Goal: Navigation & Orientation: Locate item on page

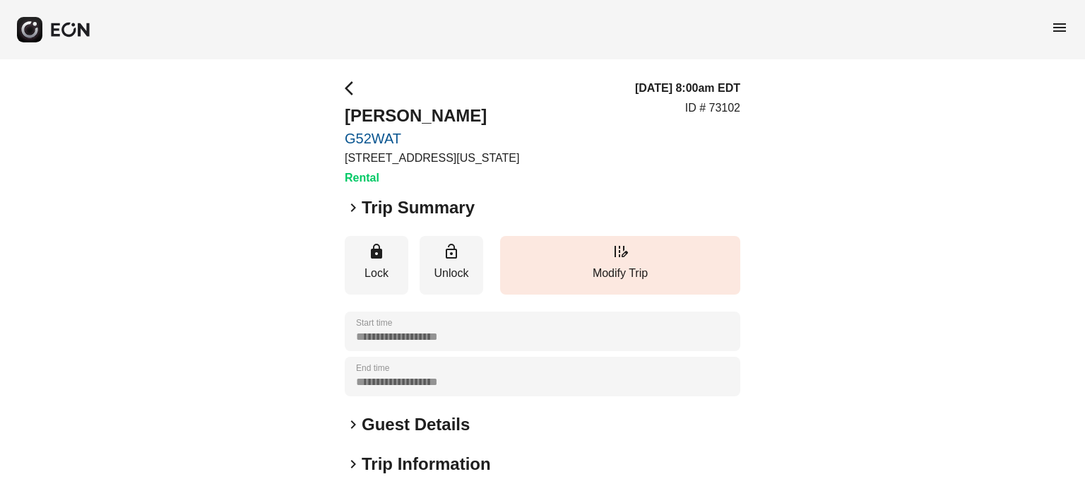
scroll to position [141, 0]
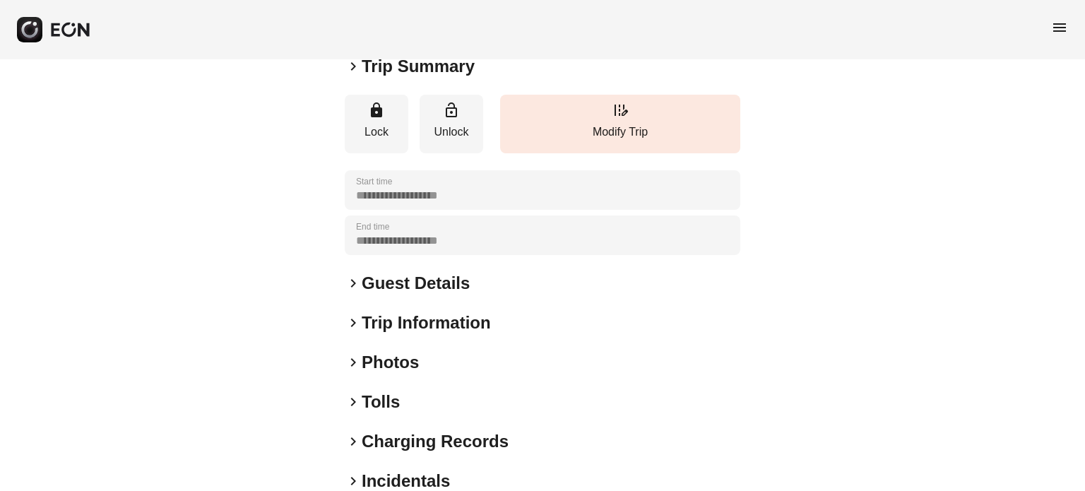
click at [414, 353] on h2 "Photos" at bounding box center [390, 362] width 57 height 23
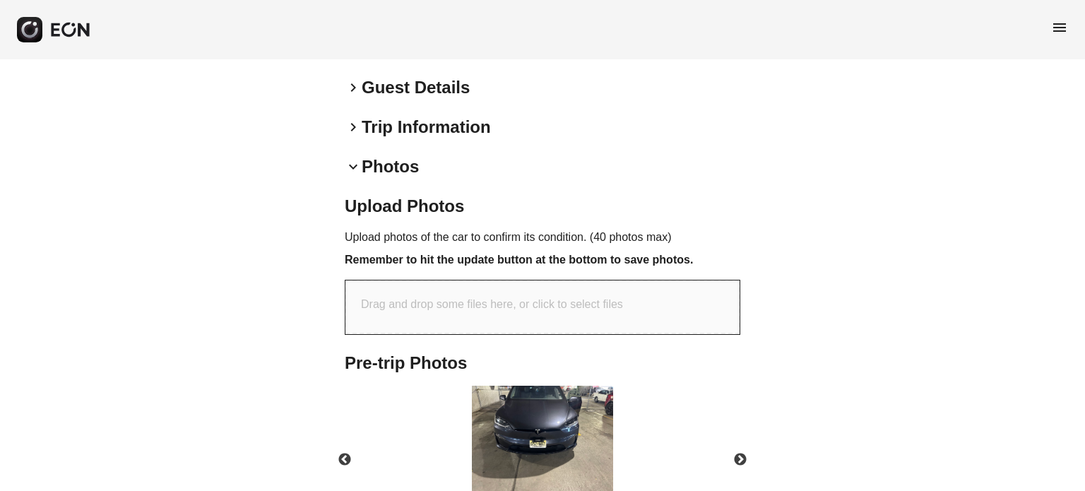
scroll to position [424, 0]
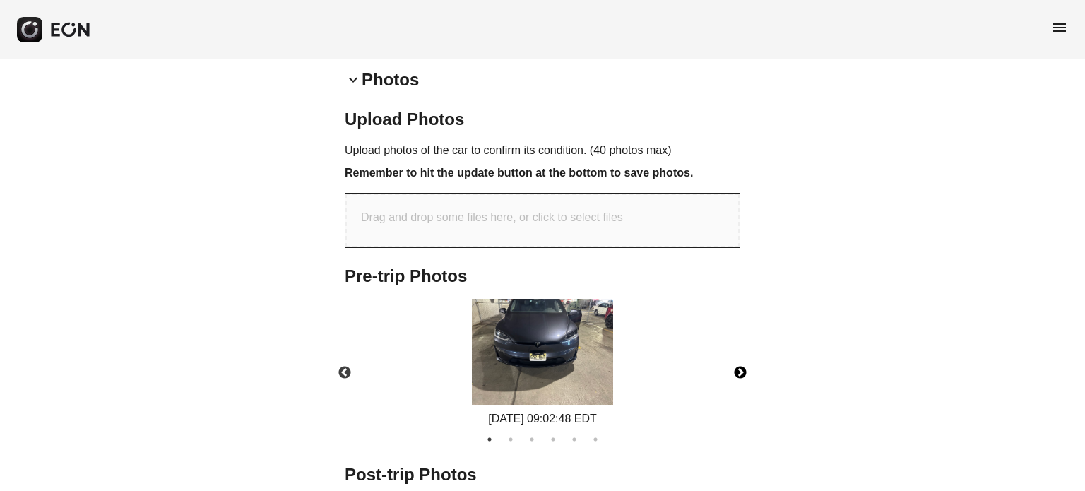
click at [740, 359] on button "Next" at bounding box center [739, 372] width 49 height 49
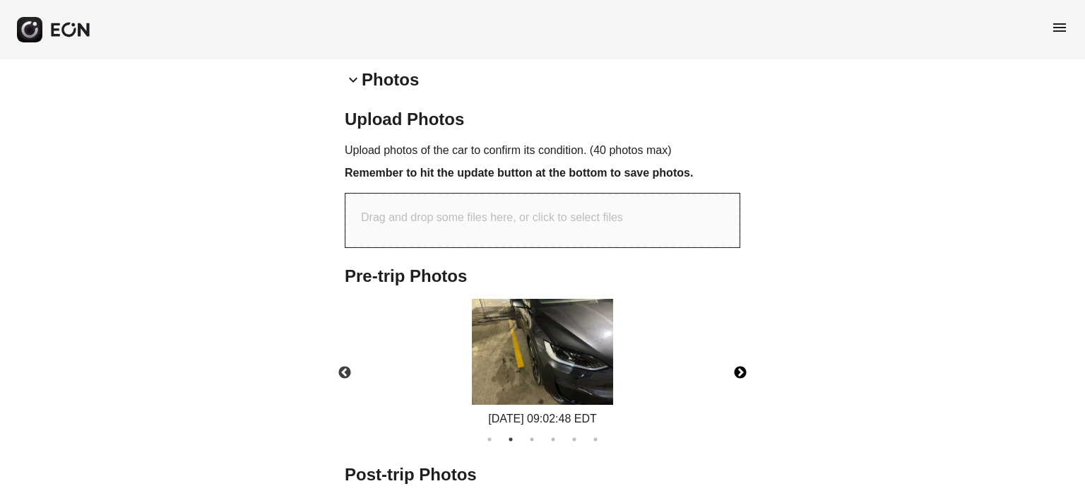
click at [740, 359] on button "Next" at bounding box center [739, 372] width 49 height 49
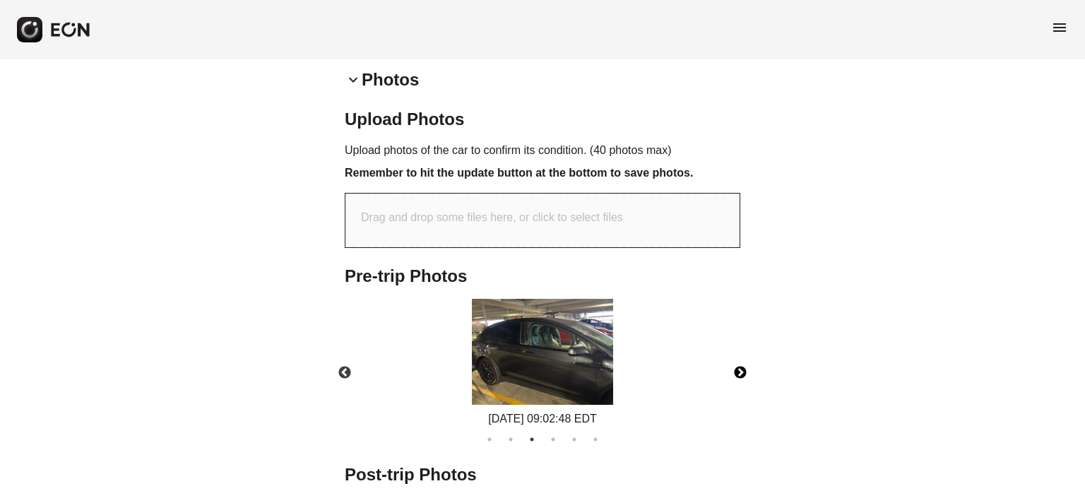
click at [740, 359] on button "Next" at bounding box center [739, 372] width 49 height 49
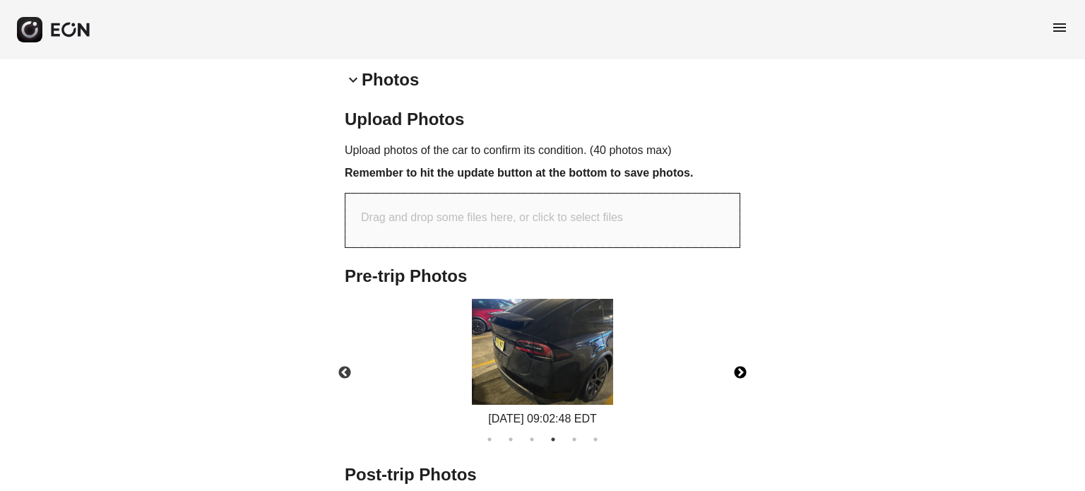
click at [740, 359] on button "Next" at bounding box center [739, 372] width 49 height 49
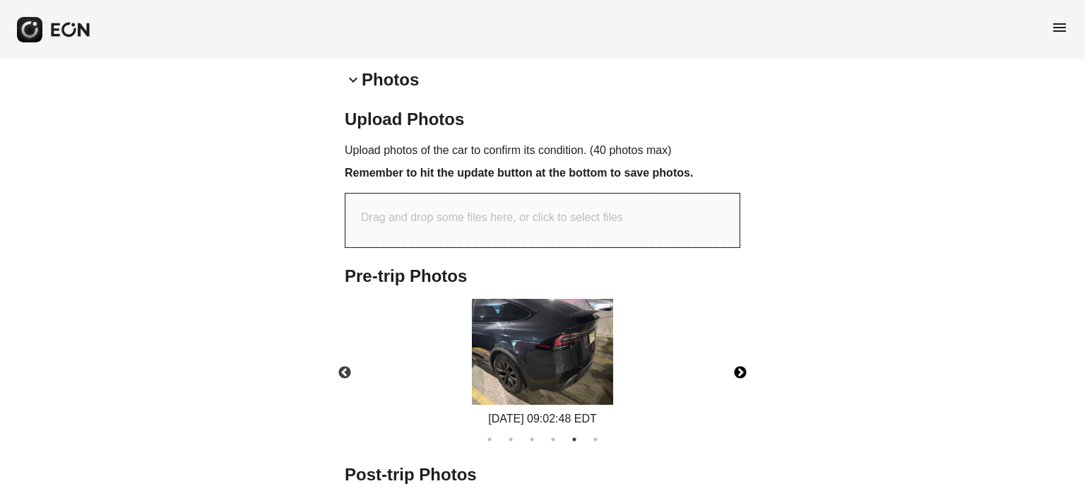
click at [740, 359] on button "Next" at bounding box center [739, 372] width 49 height 49
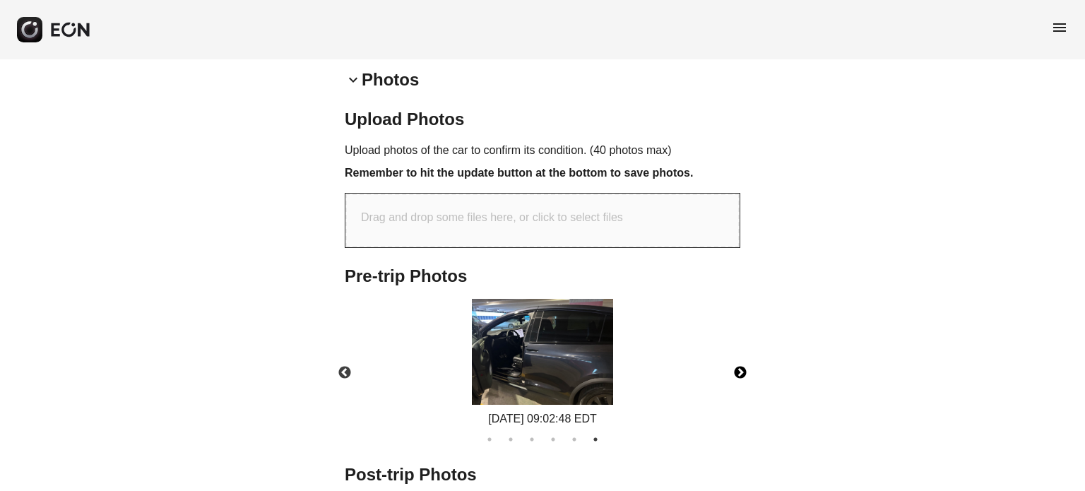
click at [740, 359] on button "Next" at bounding box center [739, 372] width 49 height 49
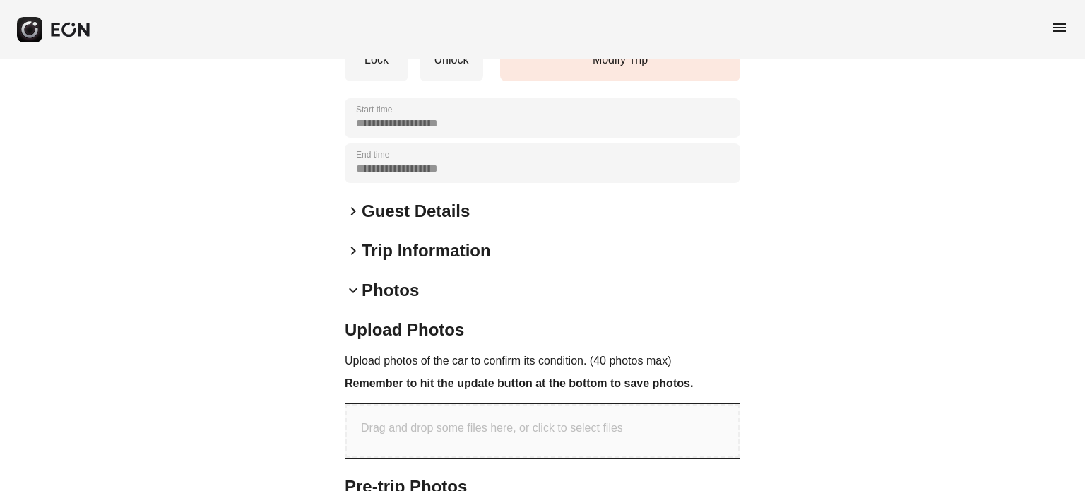
scroll to position [0, 0]
